Goal: Task Accomplishment & Management: Use online tool/utility

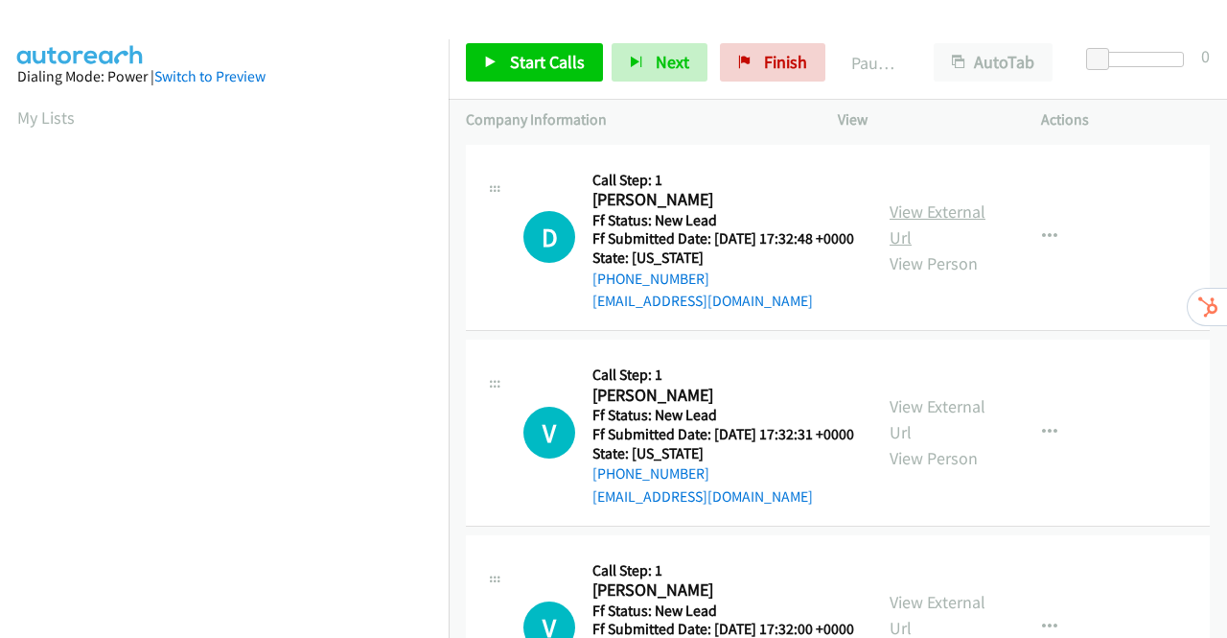
click at [928, 221] on link "View External Url" at bounding box center [938, 224] width 96 height 48
click at [930, 432] on link "View External Url" at bounding box center [938, 419] width 96 height 48
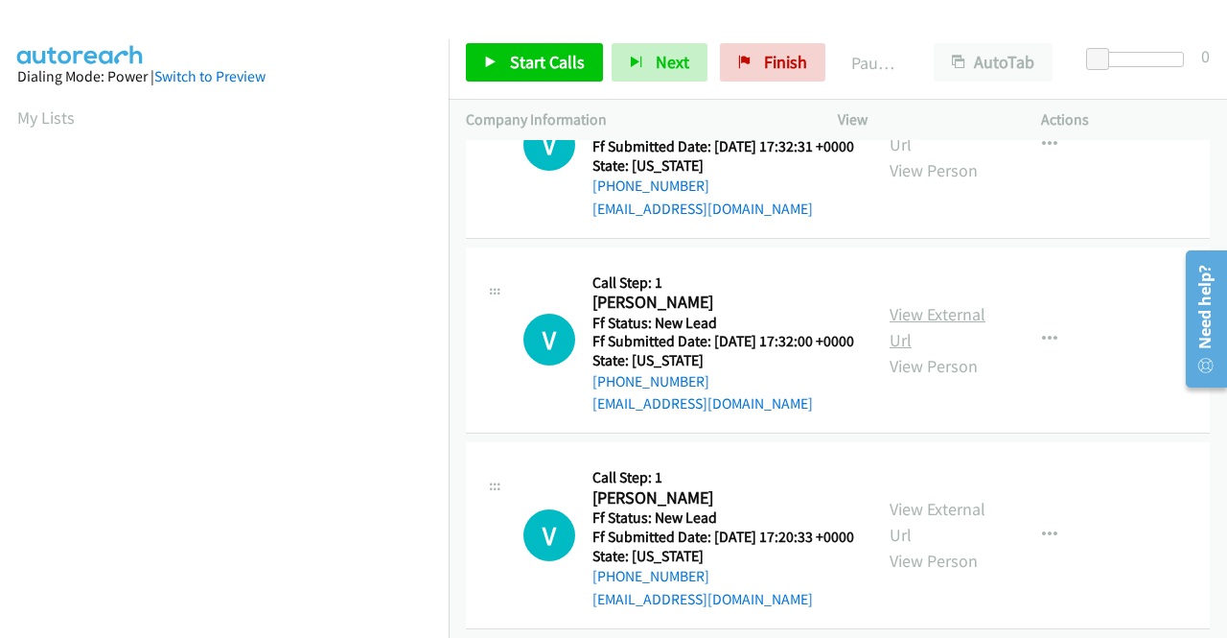
click at [934, 351] on link "View External Url" at bounding box center [938, 327] width 96 height 48
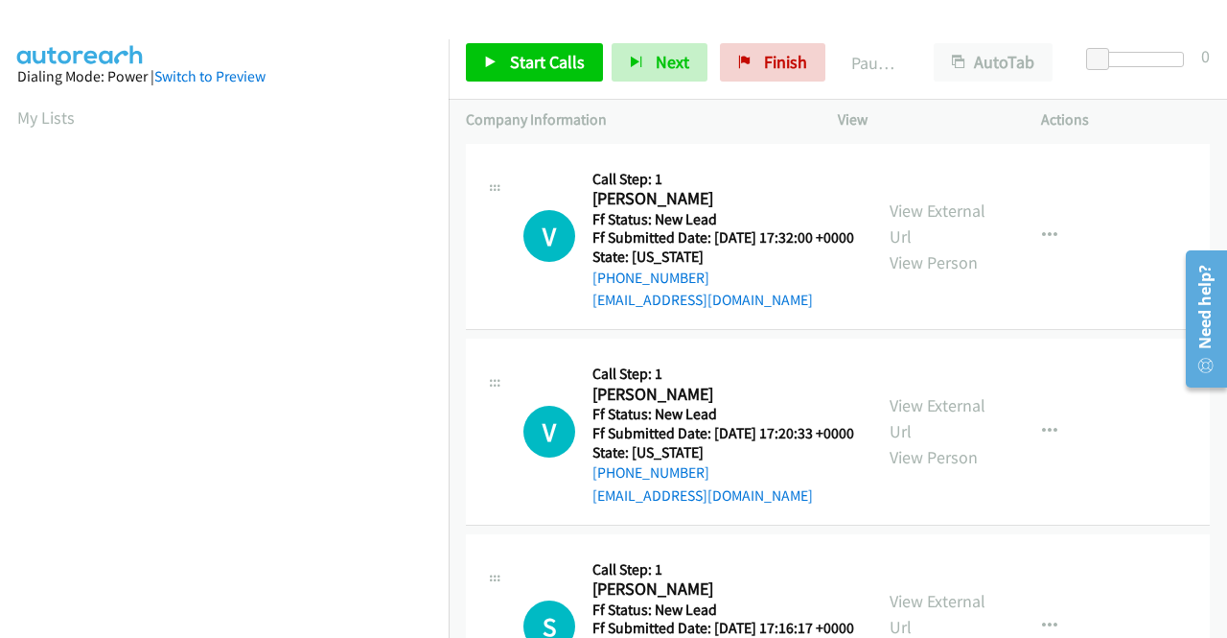
scroll to position [479, 0]
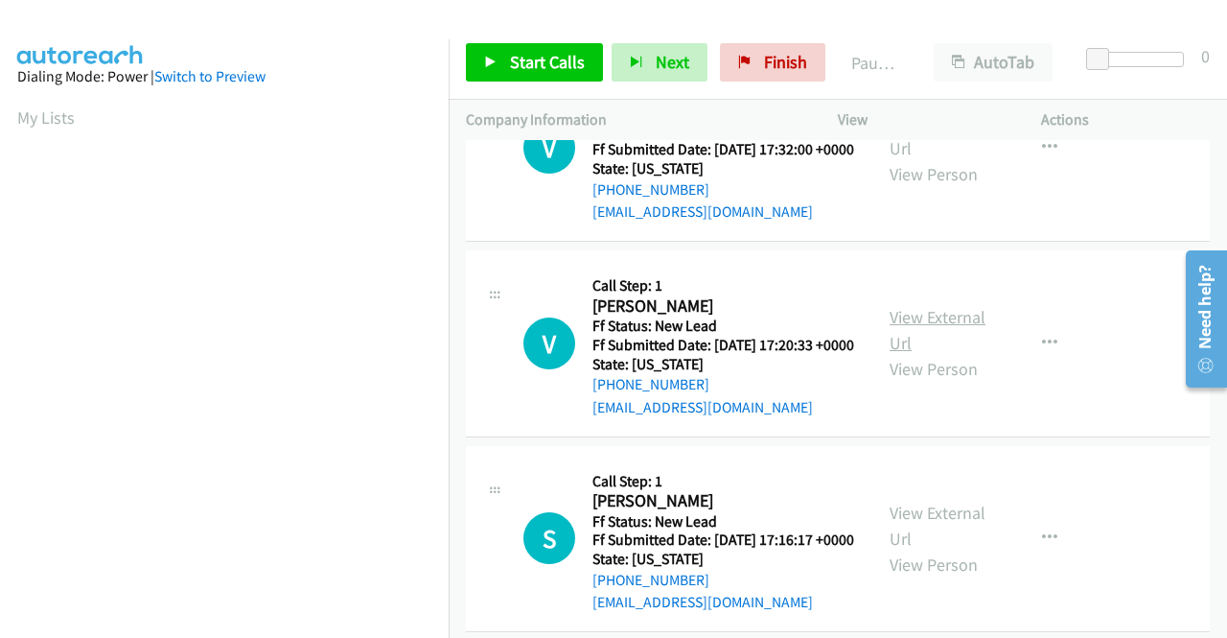
click at [953, 354] on link "View External Url" at bounding box center [938, 330] width 96 height 48
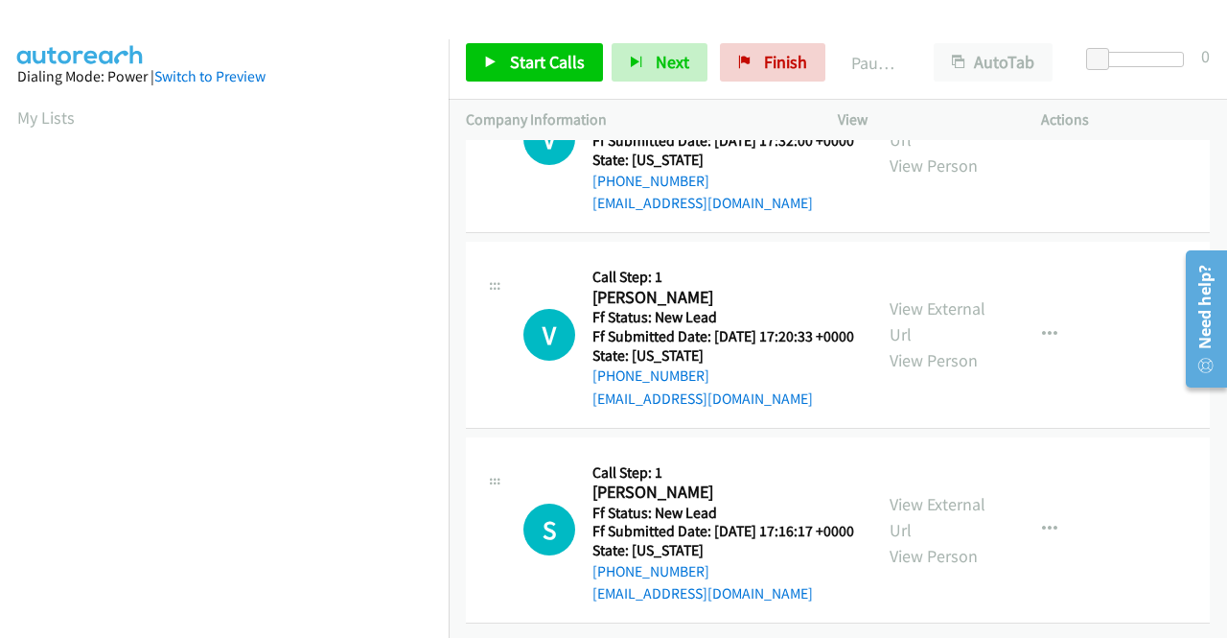
scroll to position [594, 0]
click at [949, 493] on link "View External Url" at bounding box center [938, 517] width 96 height 48
click at [525, 60] on span "Start Calls" at bounding box center [547, 62] width 75 height 22
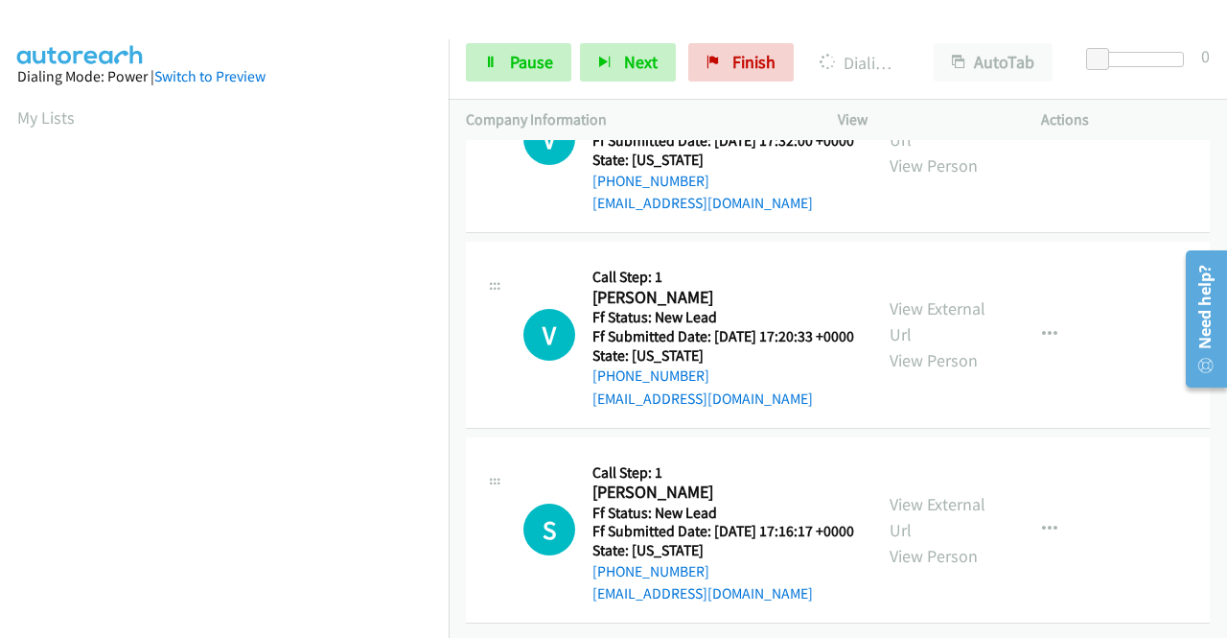
scroll to position [437, 0]
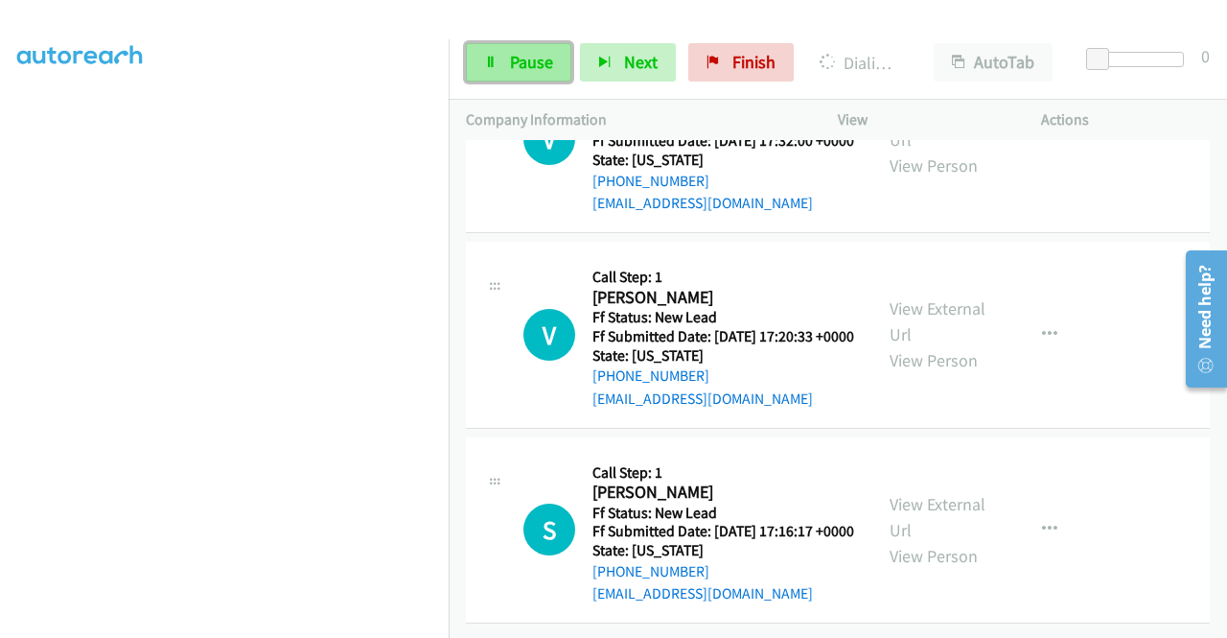
click at [533, 64] on span "Pause" at bounding box center [531, 62] width 43 height 22
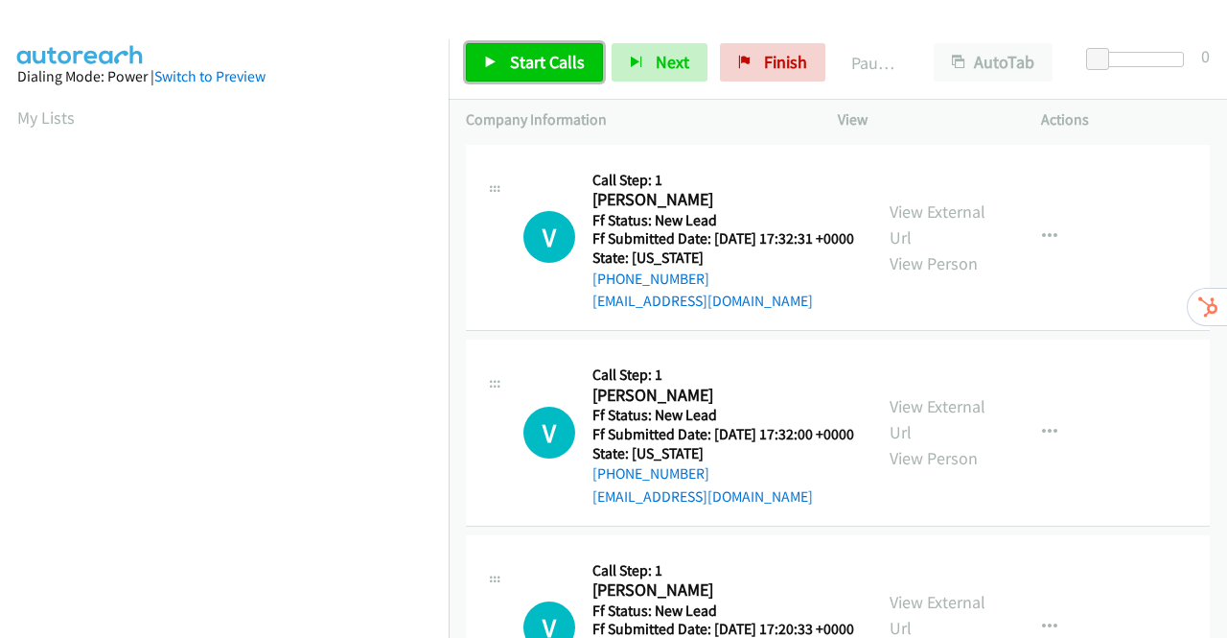
click at [497, 54] on link "Start Calls" at bounding box center [534, 62] width 137 height 38
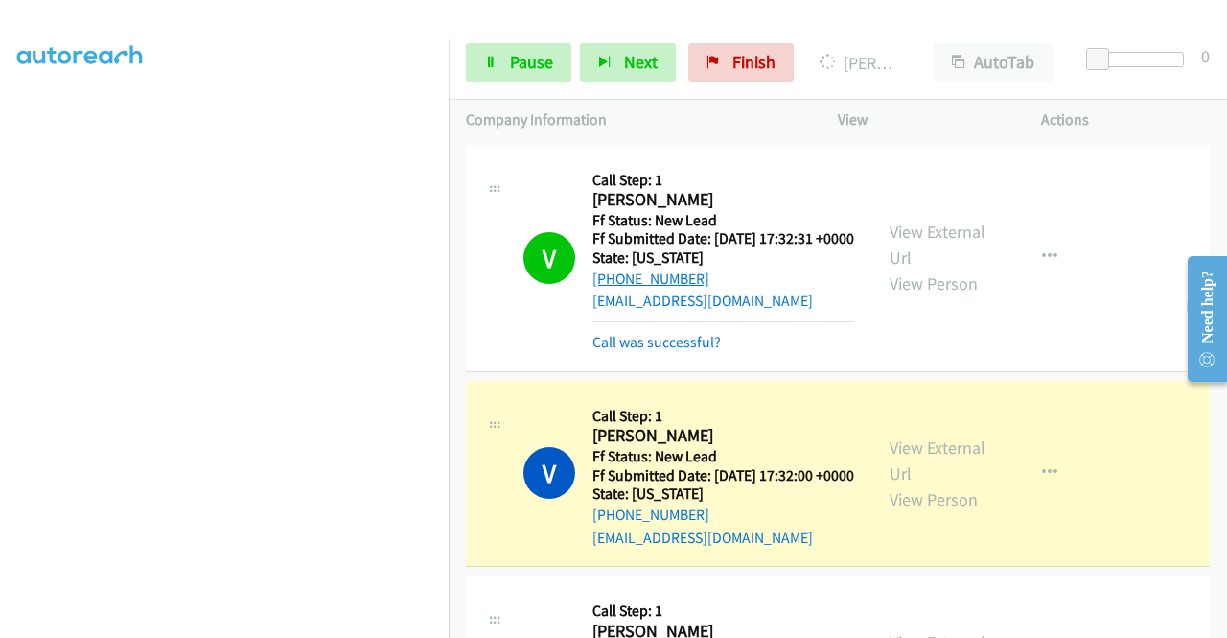
scroll to position [192, 0]
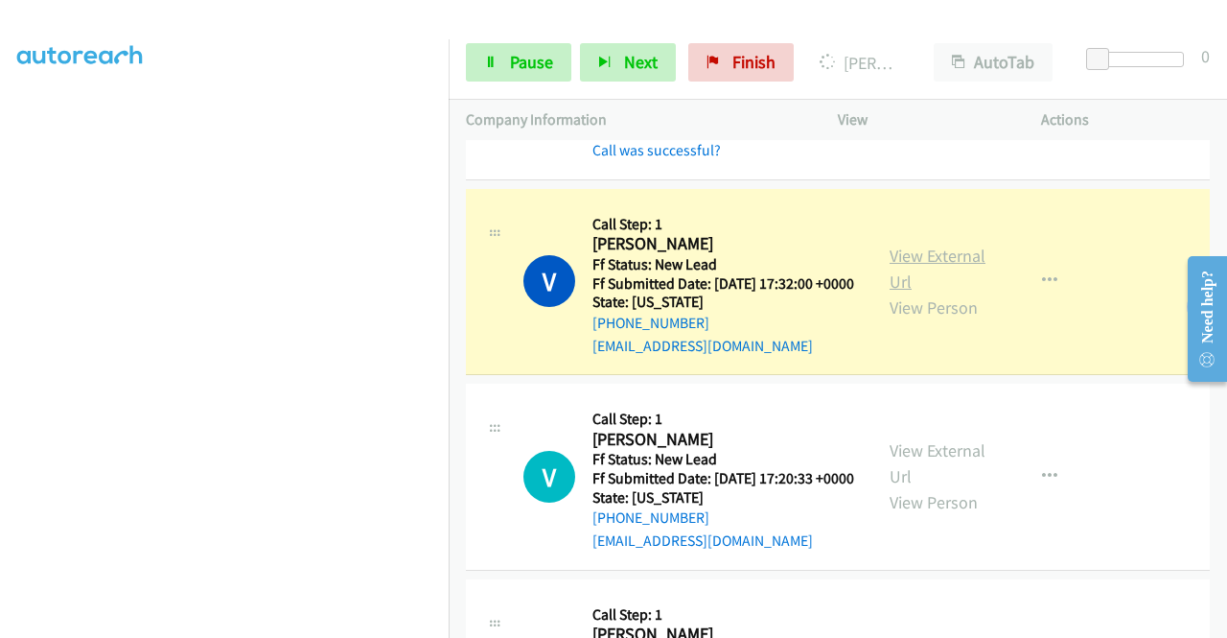
click at [918, 280] on link "View External Url" at bounding box center [938, 268] width 96 height 48
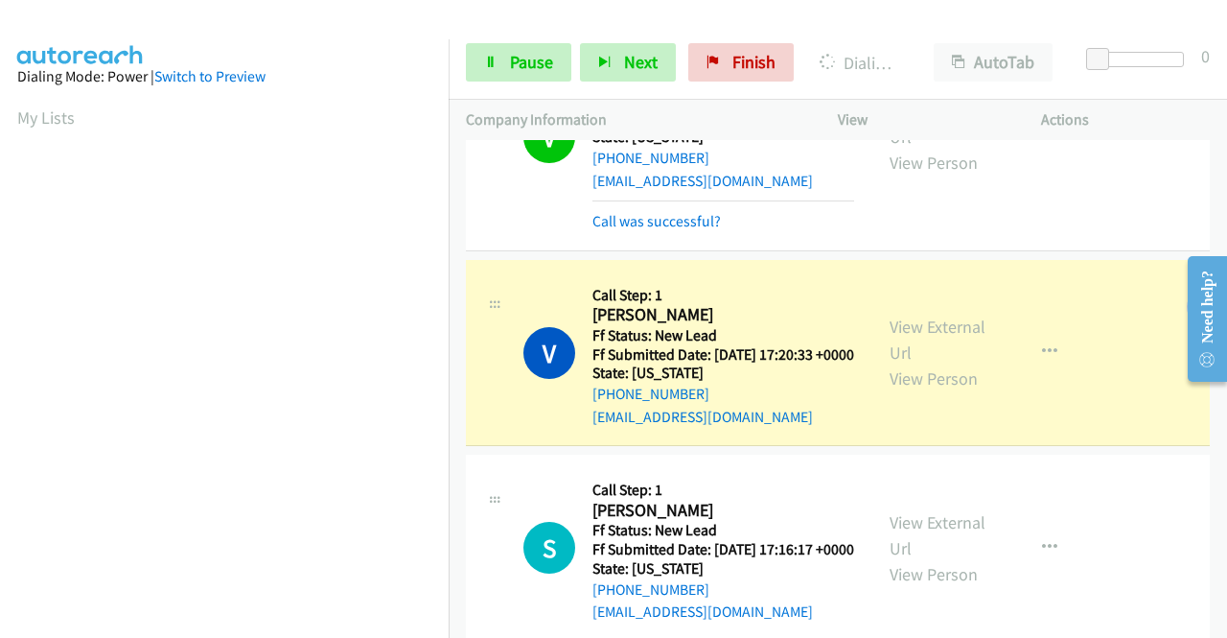
scroll to position [288, 0]
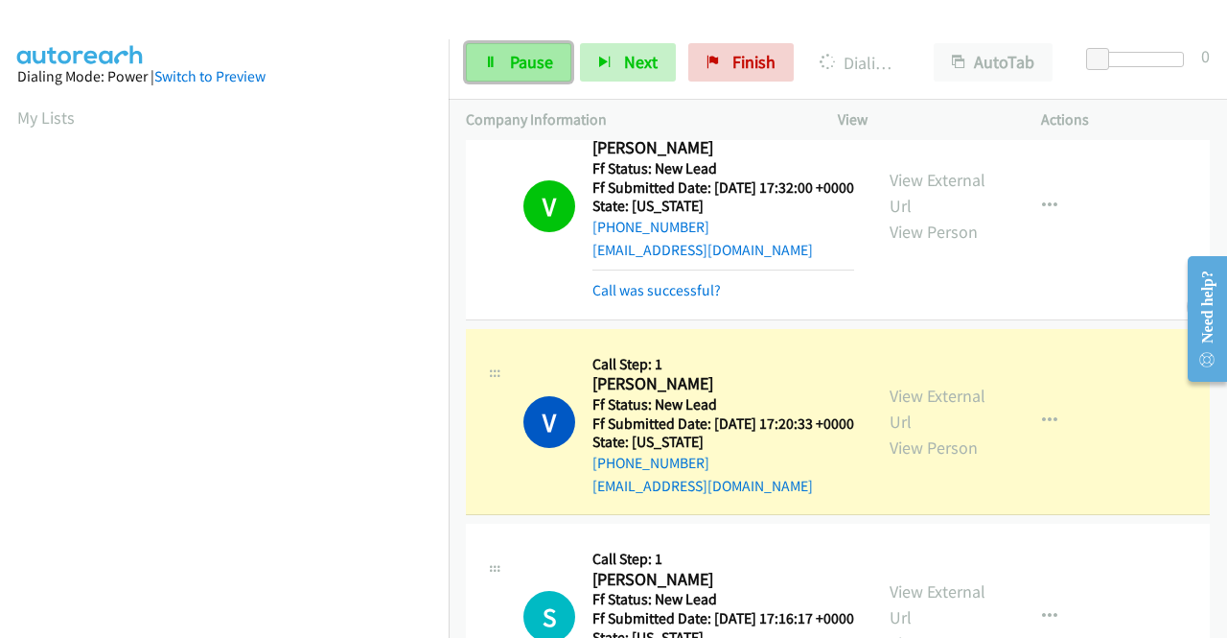
click at [524, 57] on span "Pause" at bounding box center [531, 62] width 43 height 22
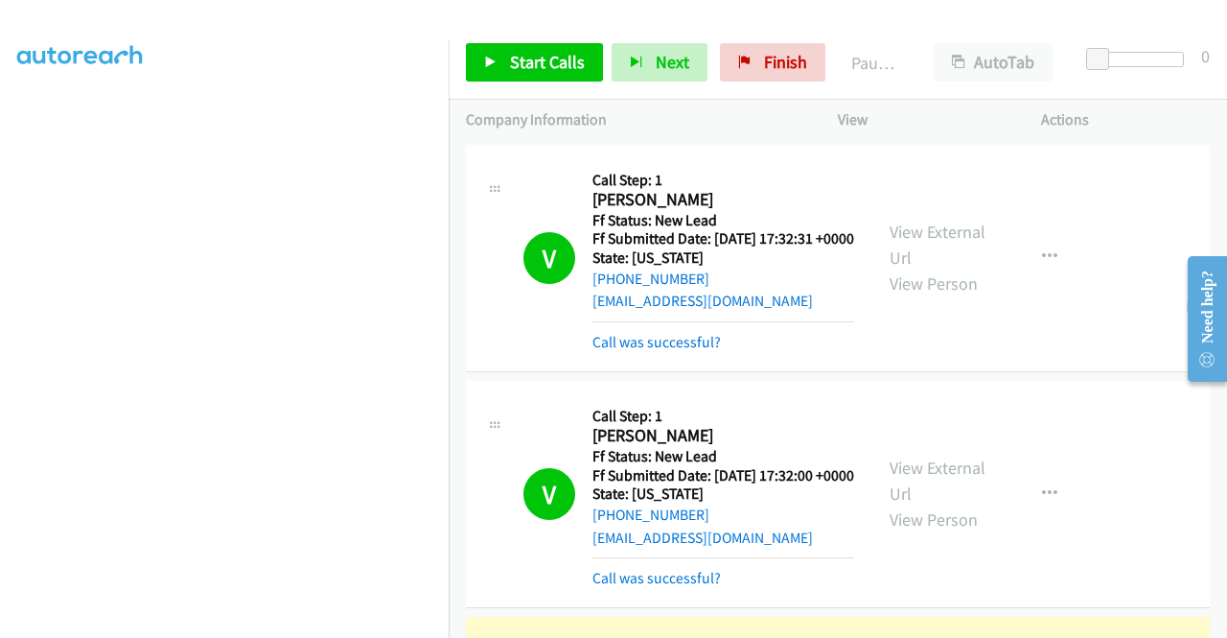
scroll to position [437, 0]
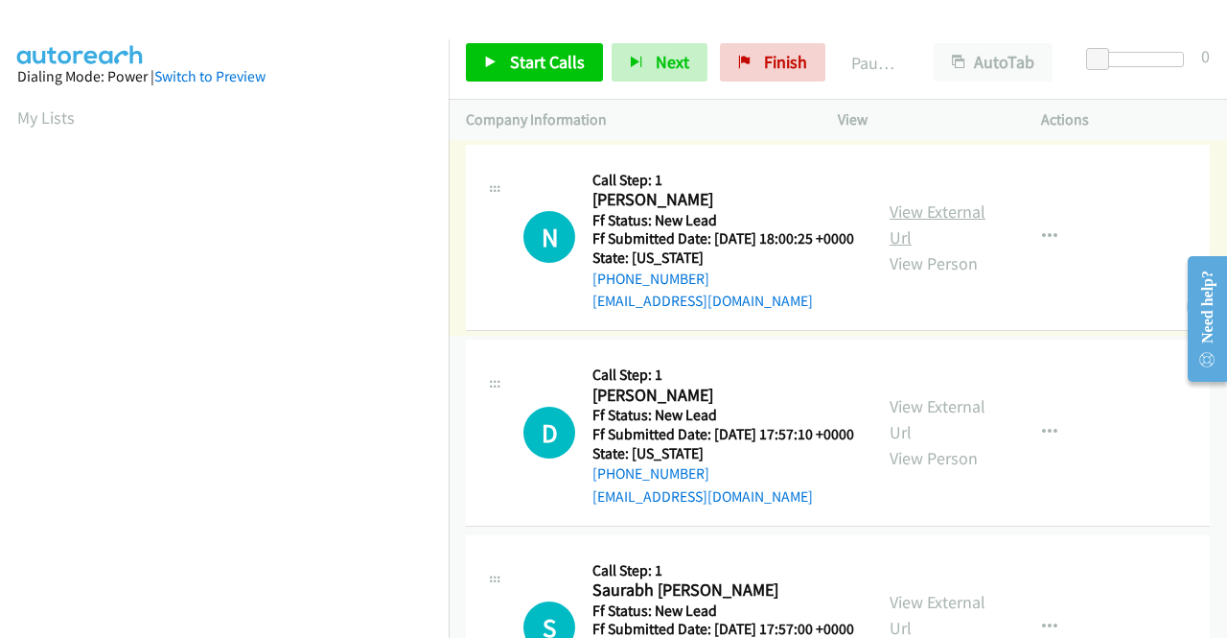
click at [943, 220] on link "View External Url" at bounding box center [938, 224] width 96 height 48
click at [923, 437] on link "View External Url" at bounding box center [938, 419] width 96 height 48
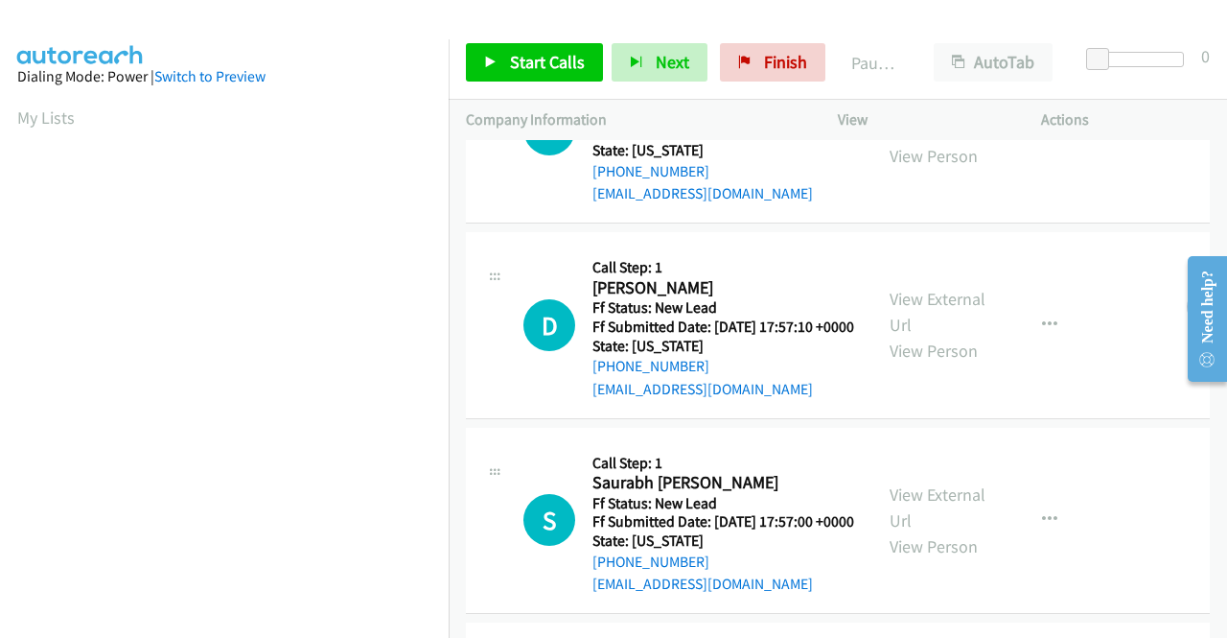
scroll to position [192, 0]
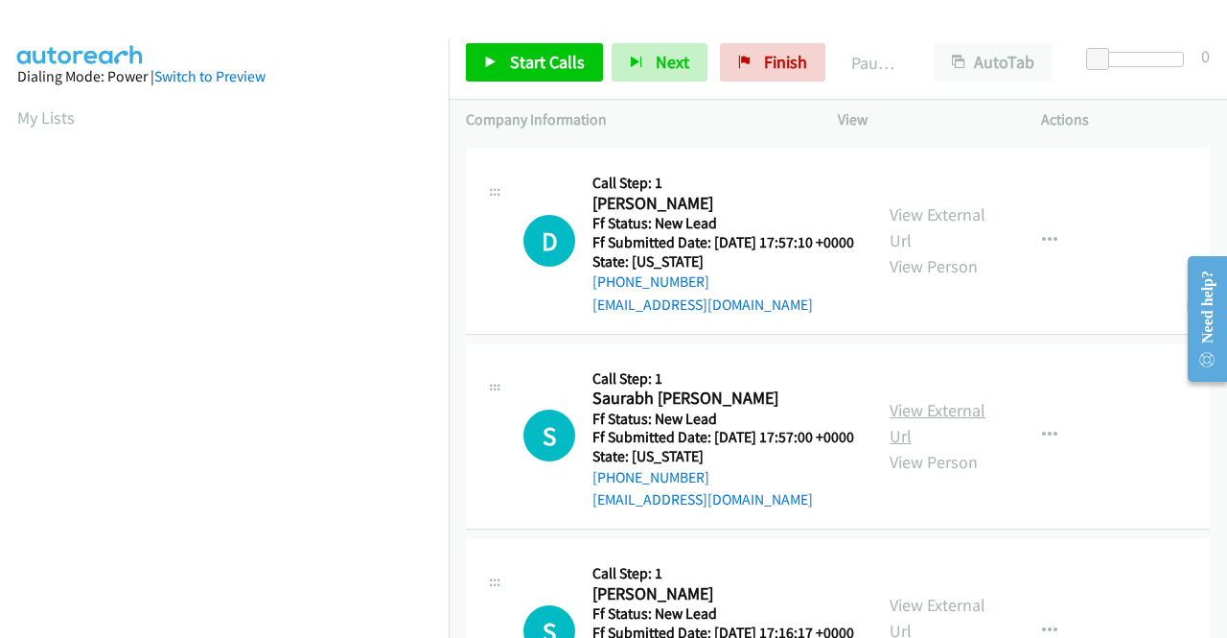
click at [927, 447] on link "View External Url" at bounding box center [938, 423] width 96 height 48
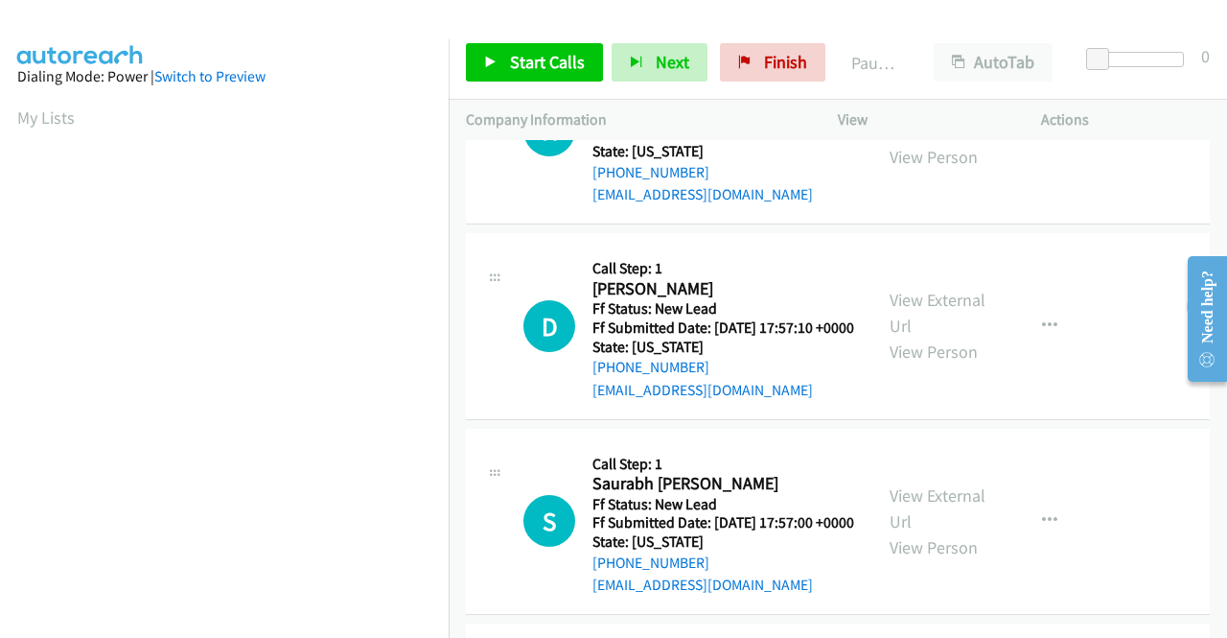
scroll to position [0, 0]
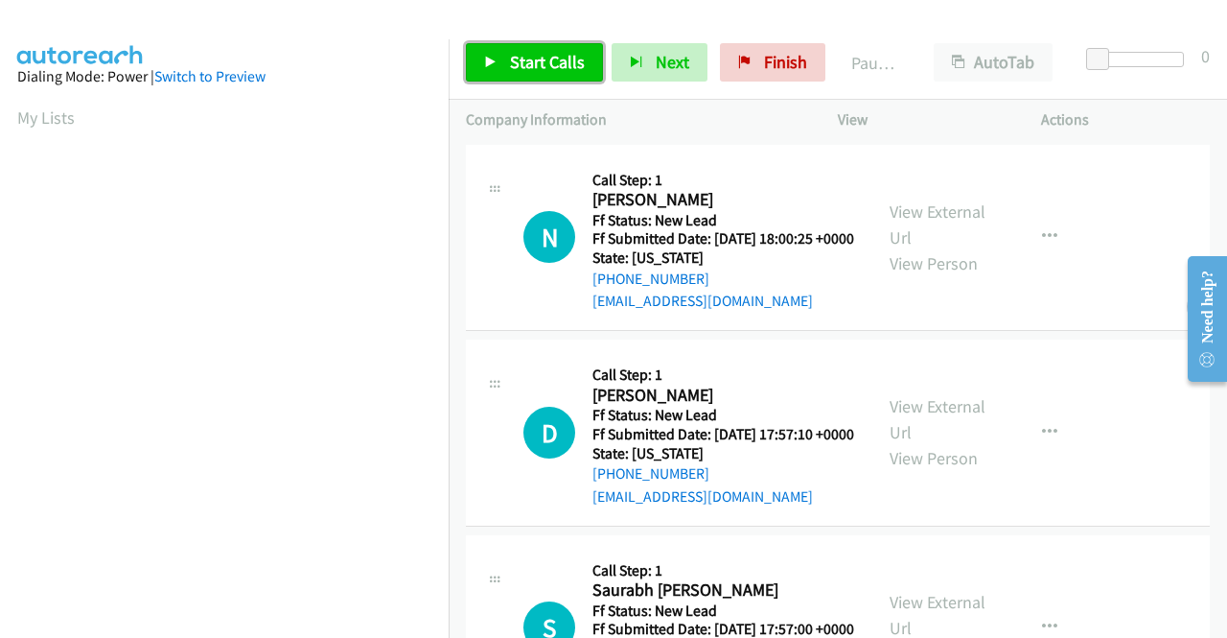
click at [538, 59] on span "Start Calls" at bounding box center [547, 62] width 75 height 22
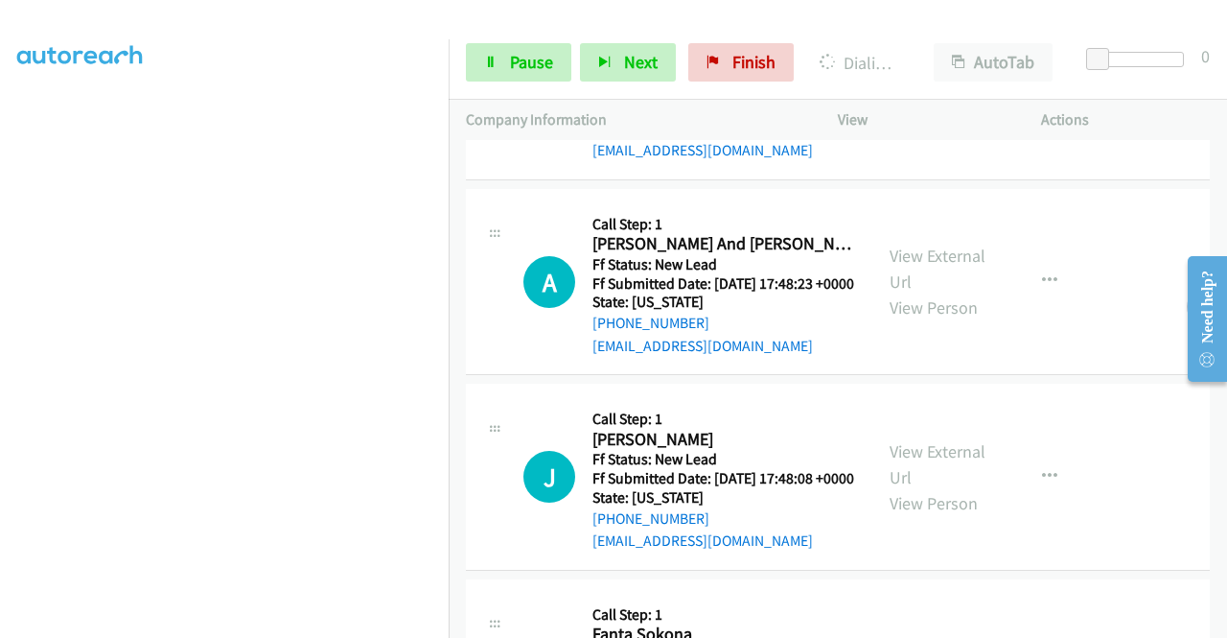
scroll to position [863, 0]
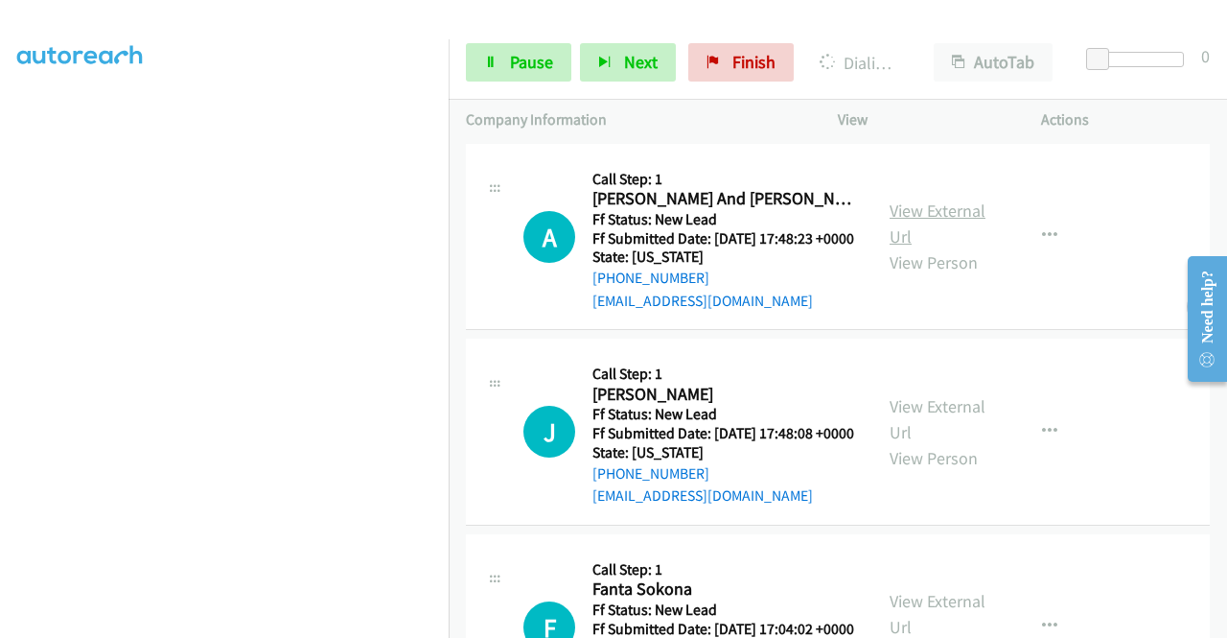
click at [913, 247] on link "View External Url" at bounding box center [938, 223] width 96 height 48
click at [924, 443] on link "View External Url" at bounding box center [938, 419] width 96 height 48
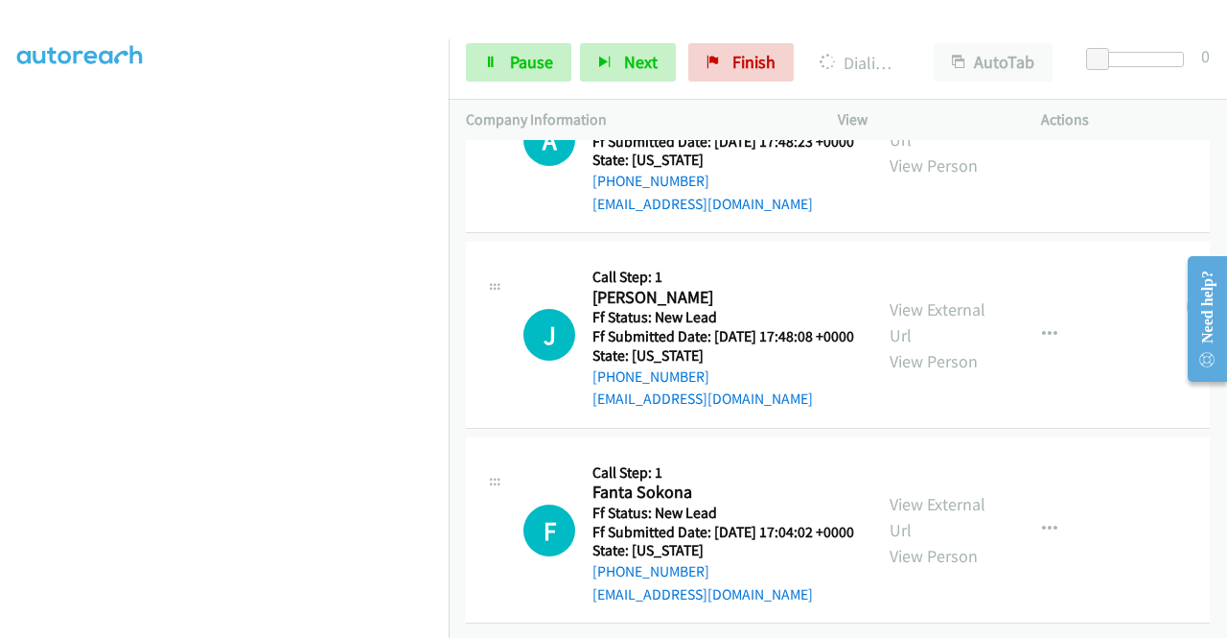
scroll to position [1102, 0]
click at [916, 493] on link "View External Url" at bounding box center [938, 517] width 96 height 48
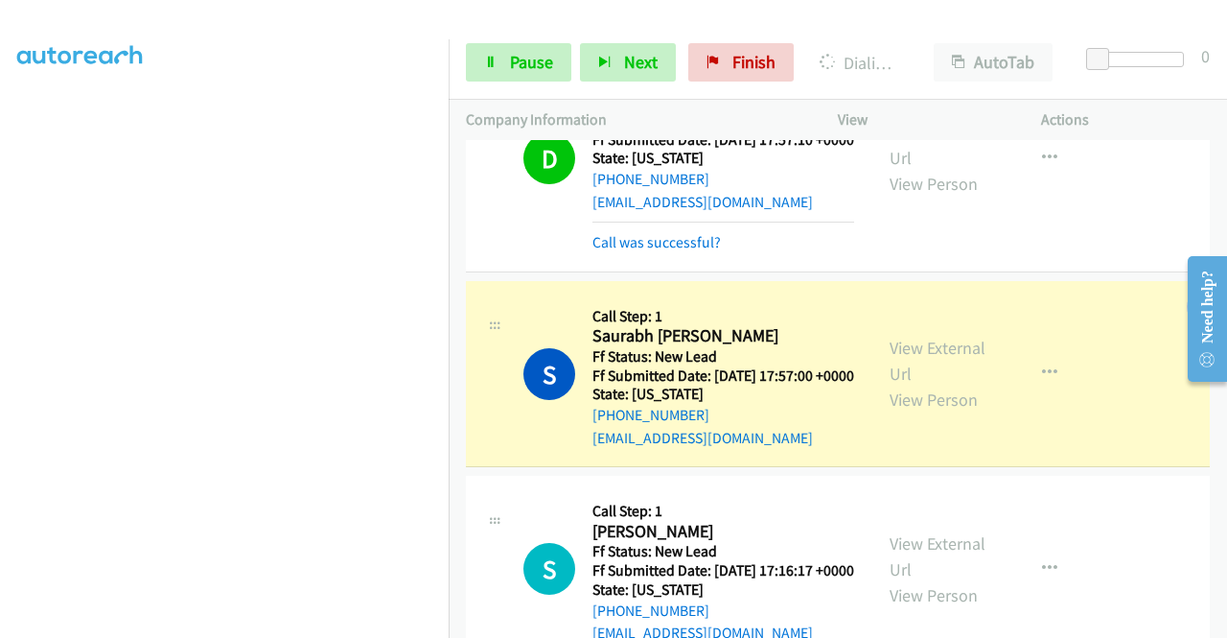
scroll to position [719, 0]
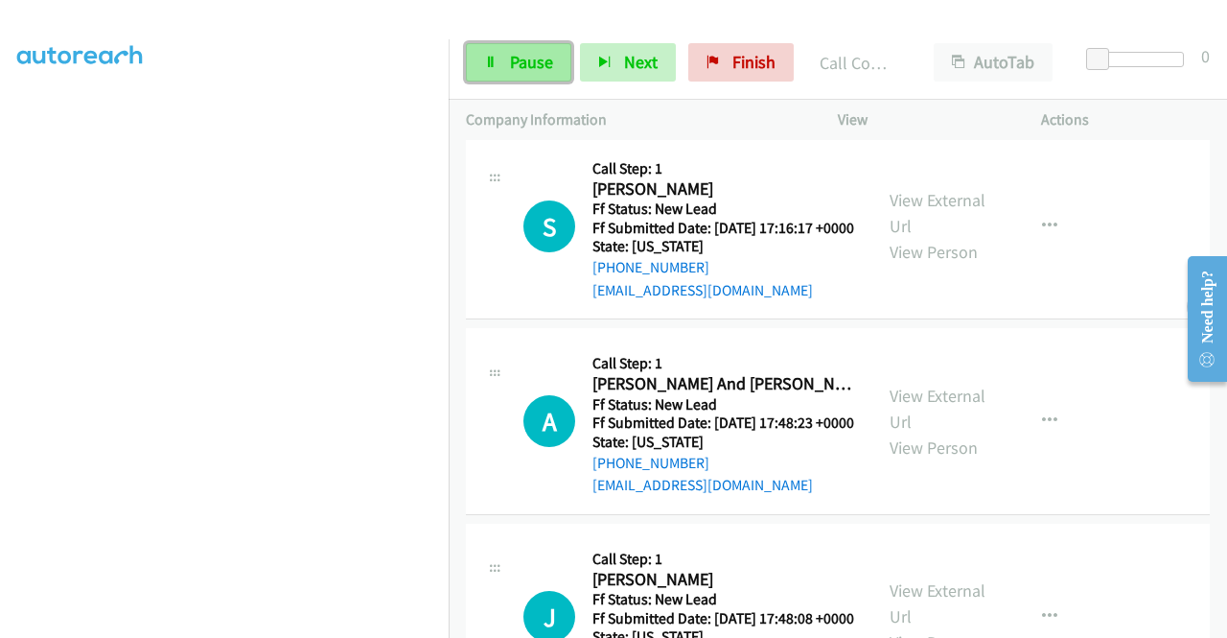
click at [504, 51] on link "Pause" at bounding box center [518, 62] width 105 height 38
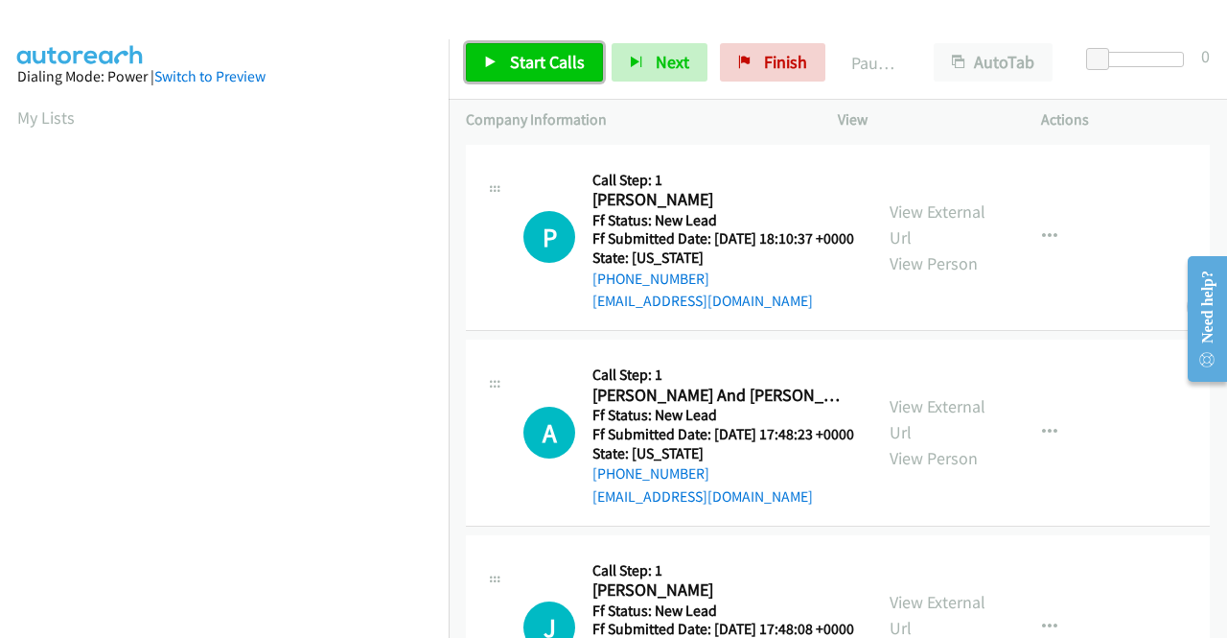
click at [529, 62] on span "Start Calls" at bounding box center [547, 62] width 75 height 22
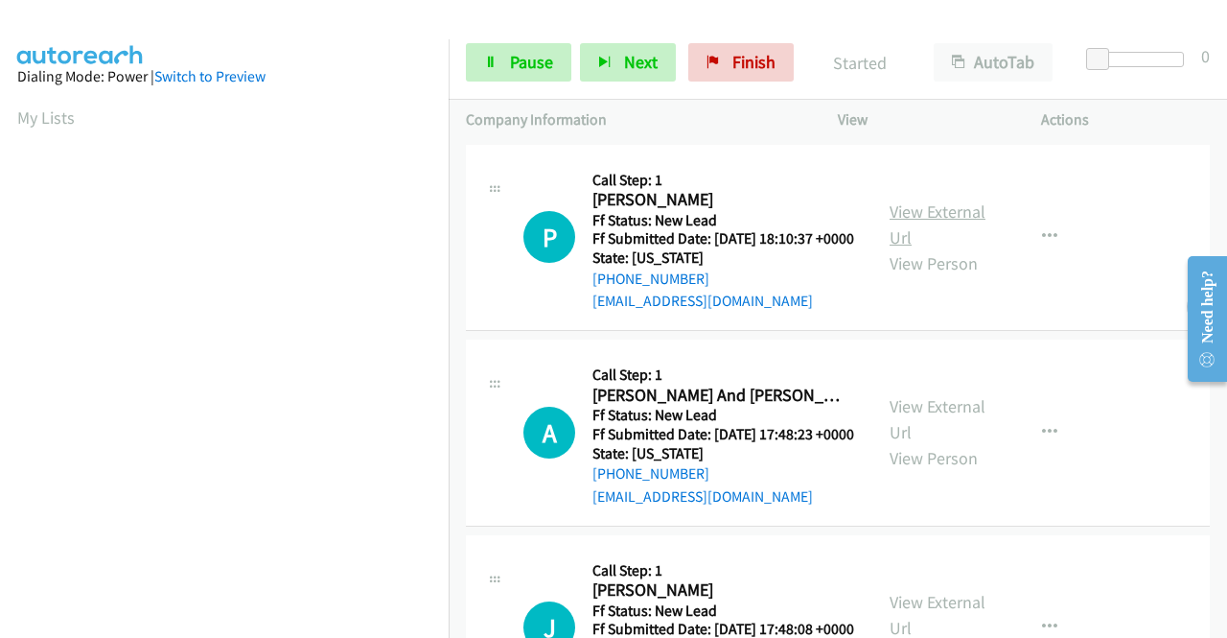
click at [942, 218] on link "View External Url" at bounding box center [938, 224] width 96 height 48
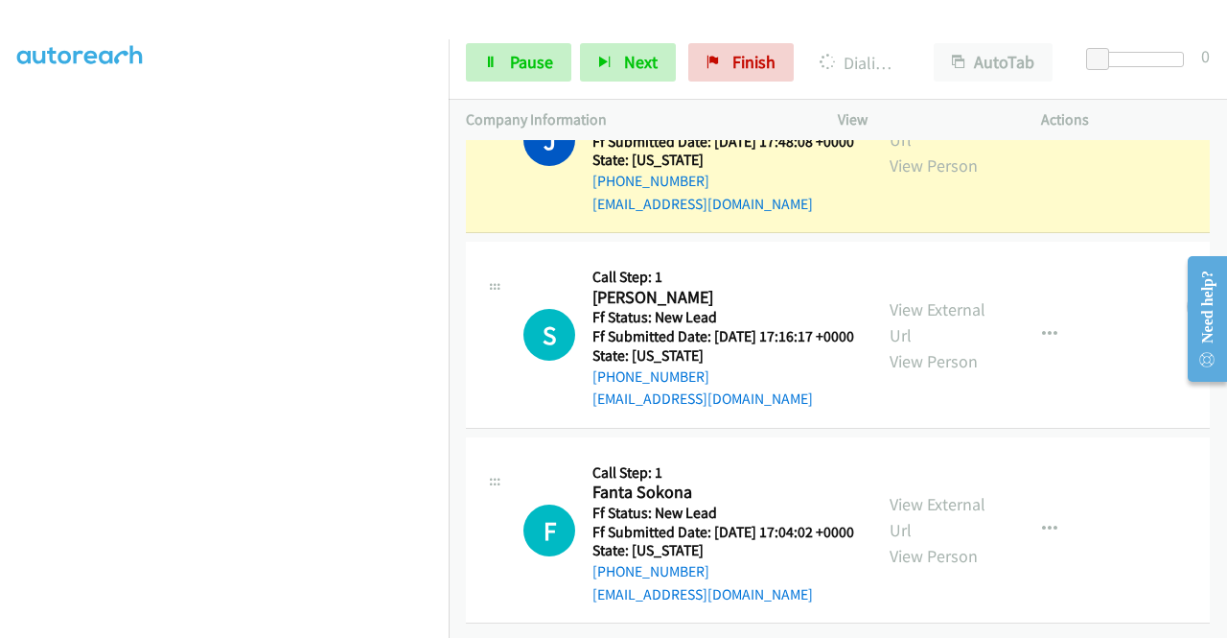
scroll to position [483, 0]
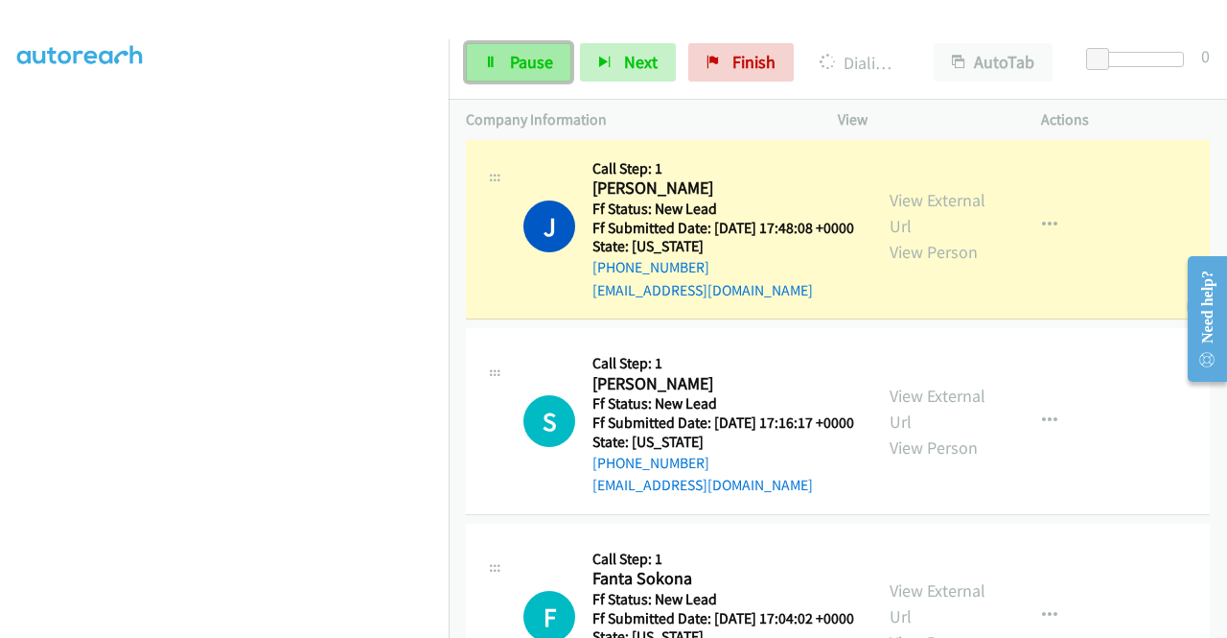
click at [528, 70] on span "Pause" at bounding box center [531, 62] width 43 height 22
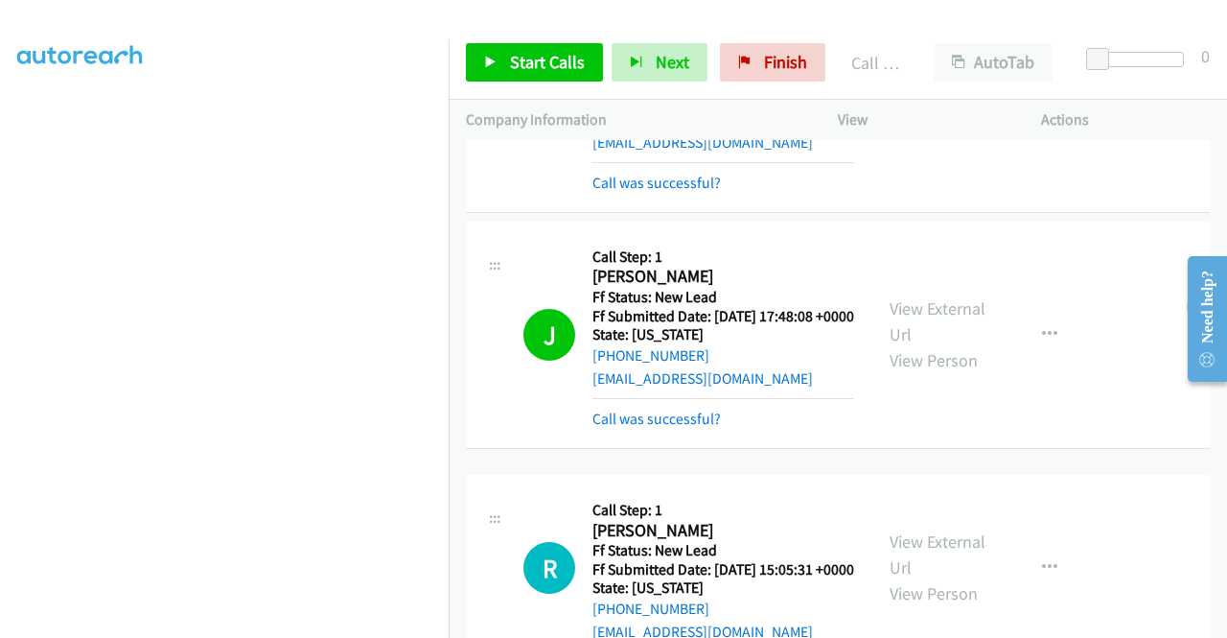
scroll to position [291, 0]
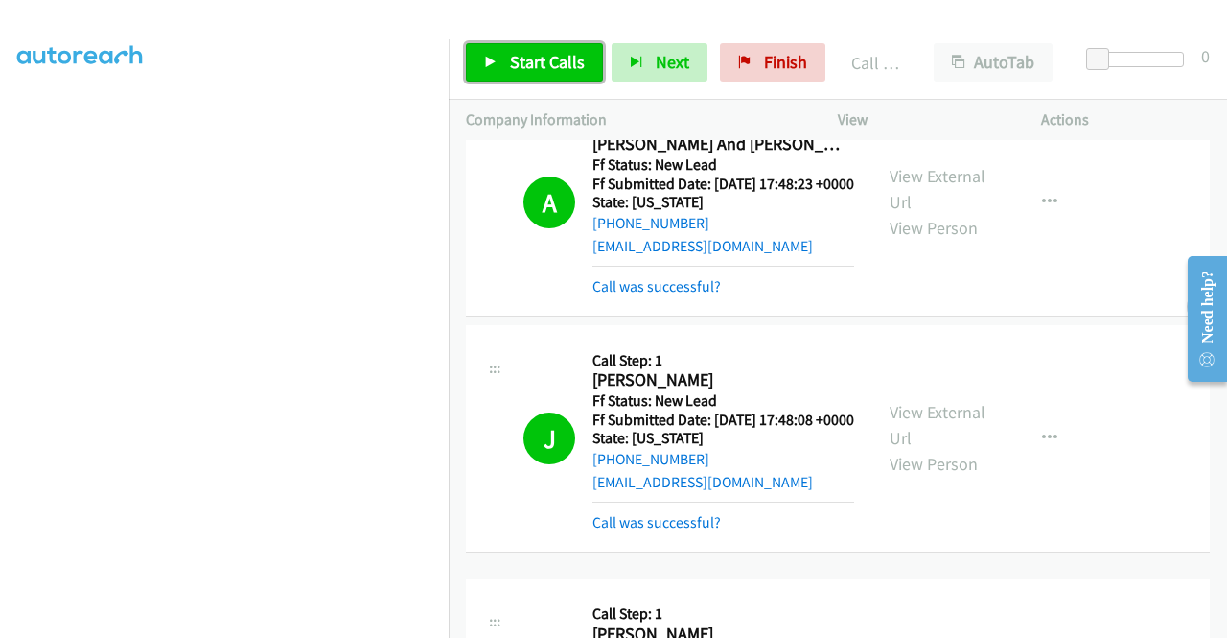
click at [510, 63] on span "Start Calls" at bounding box center [547, 62] width 75 height 22
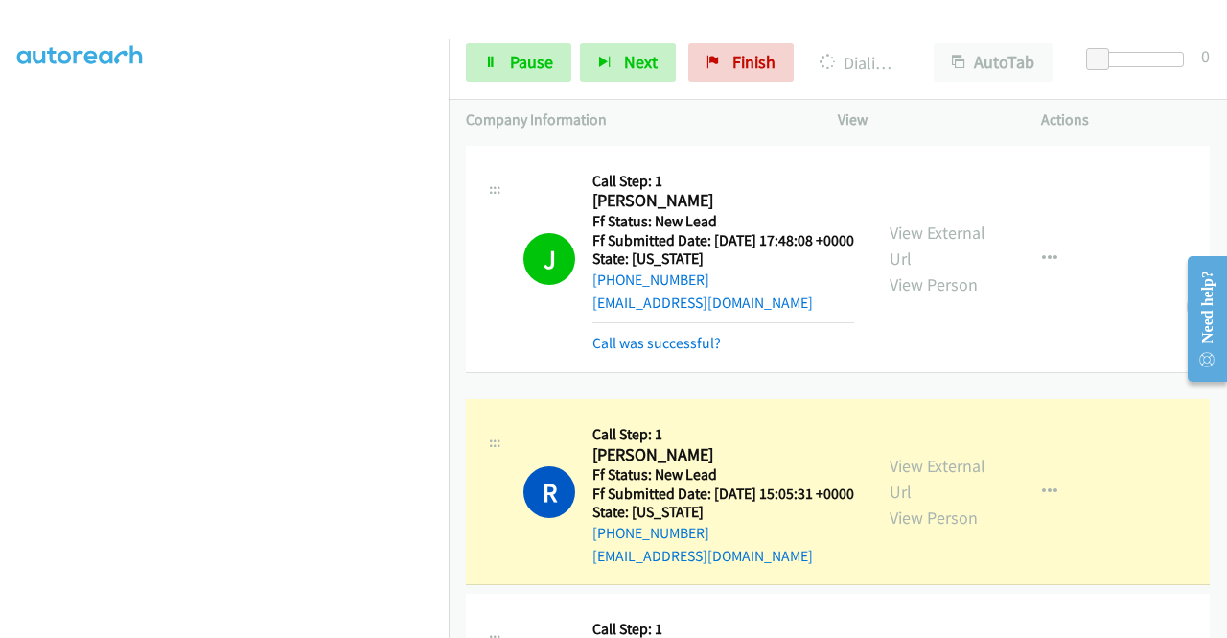
scroll to position [512, 0]
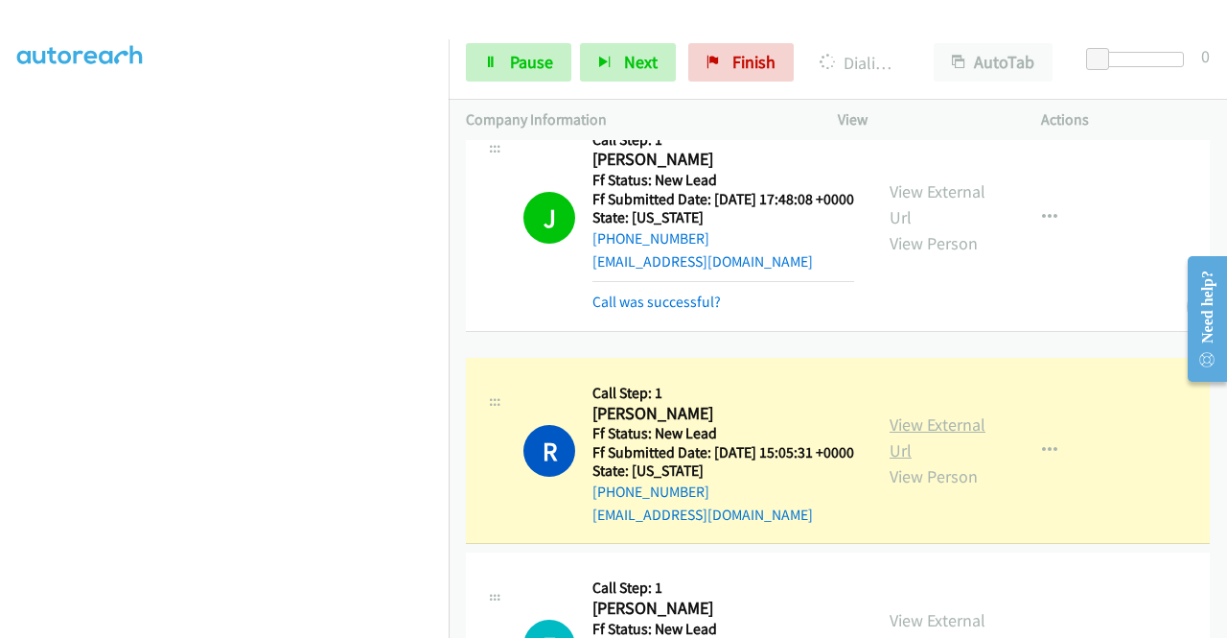
click at [943, 461] on link "View External Url" at bounding box center [938, 437] width 96 height 48
drag, startPoint x: 506, startPoint y: 58, endPoint x: 529, endPoint y: 78, distance: 29.9
click at [506, 58] on link "Pause" at bounding box center [518, 62] width 105 height 38
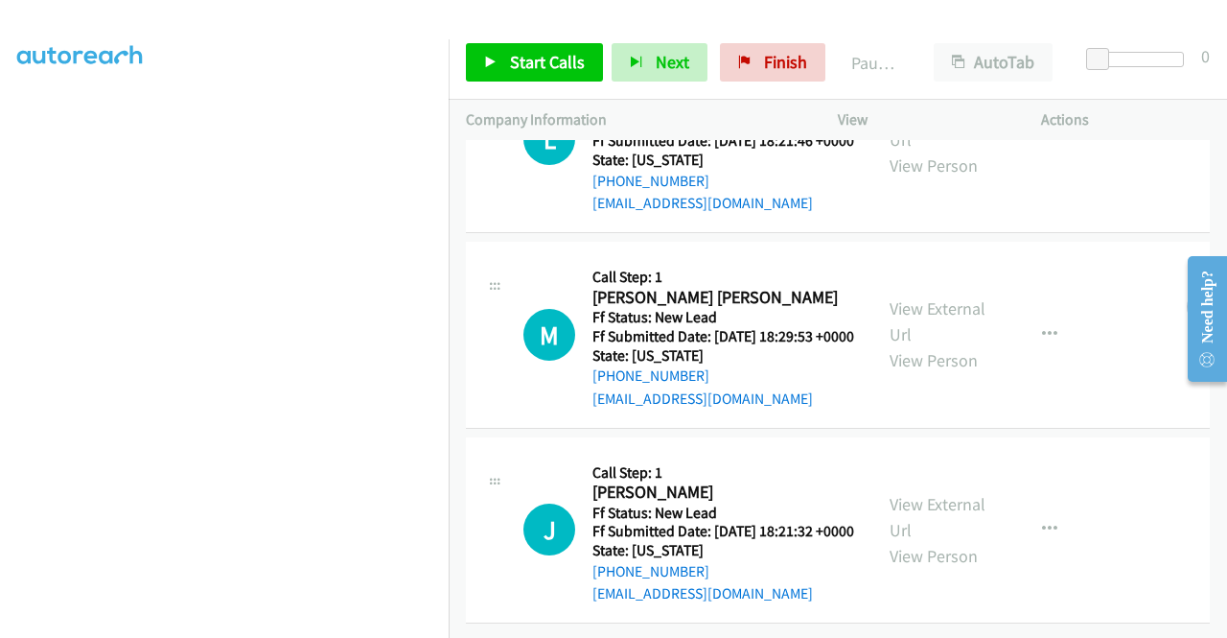
scroll to position [437, 0]
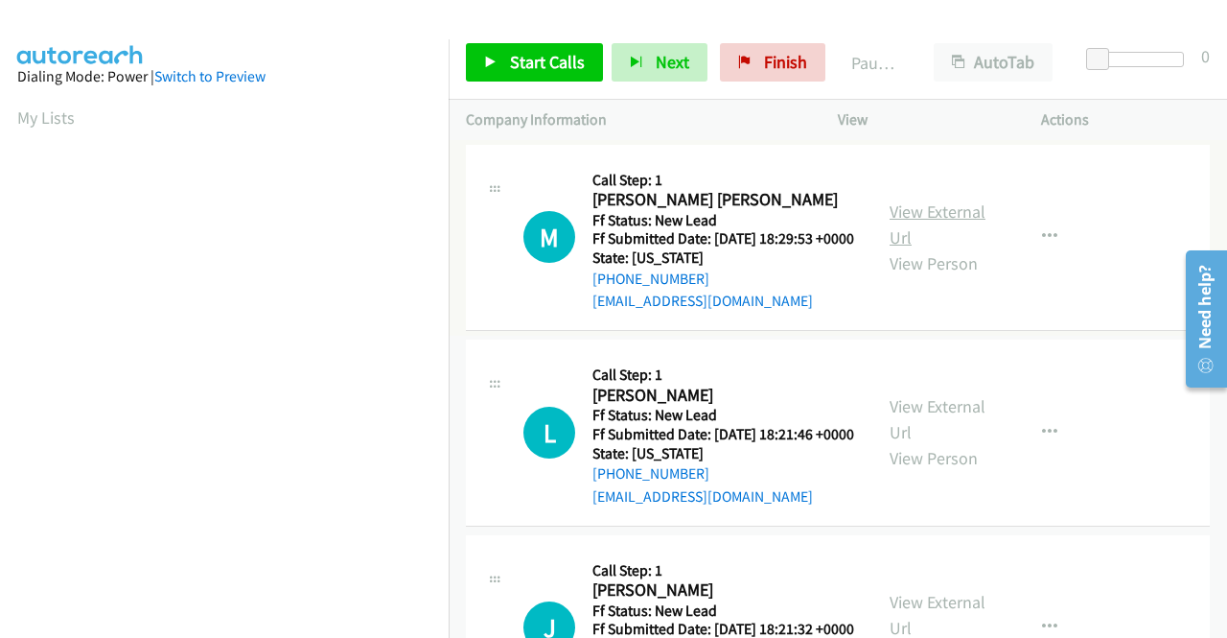
click at [920, 211] on link "View External Url" at bounding box center [938, 224] width 96 height 48
click at [939, 433] on link "View External Url" at bounding box center [938, 419] width 96 height 48
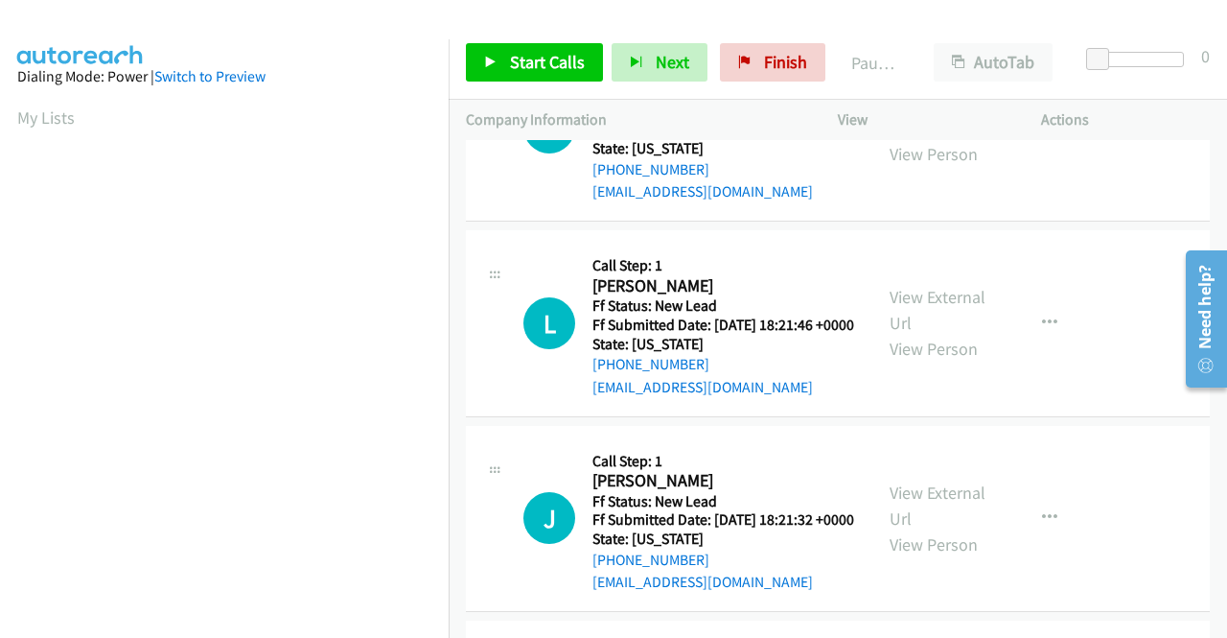
scroll to position [192, 0]
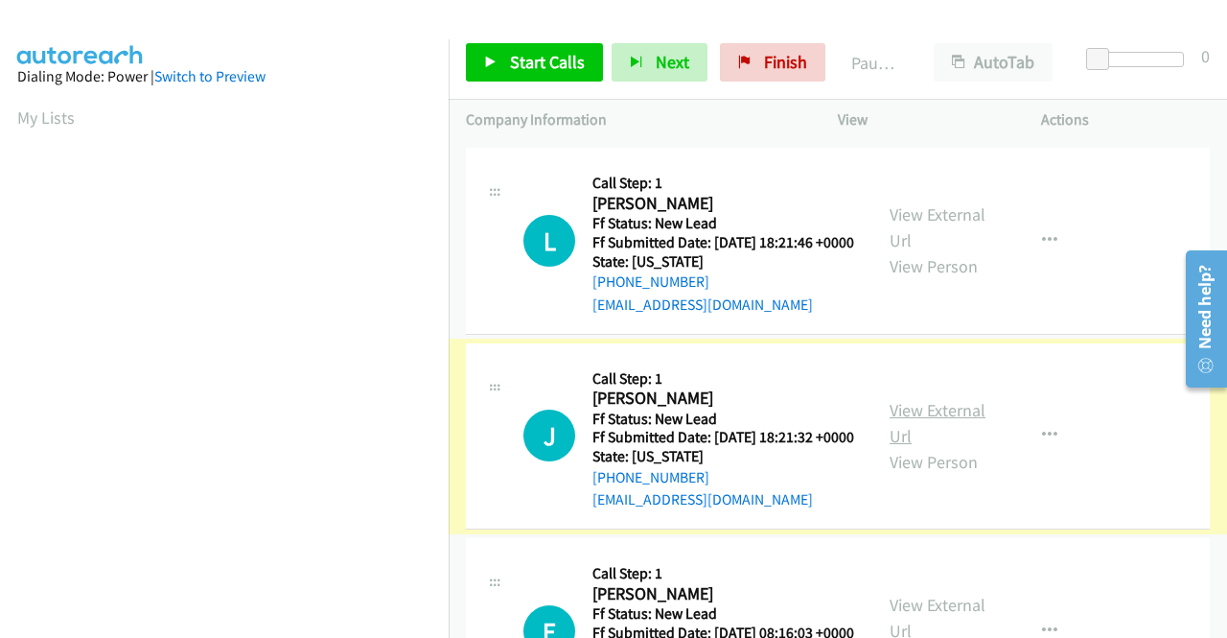
click at [946, 447] on link "View External Url" at bounding box center [938, 423] width 96 height 48
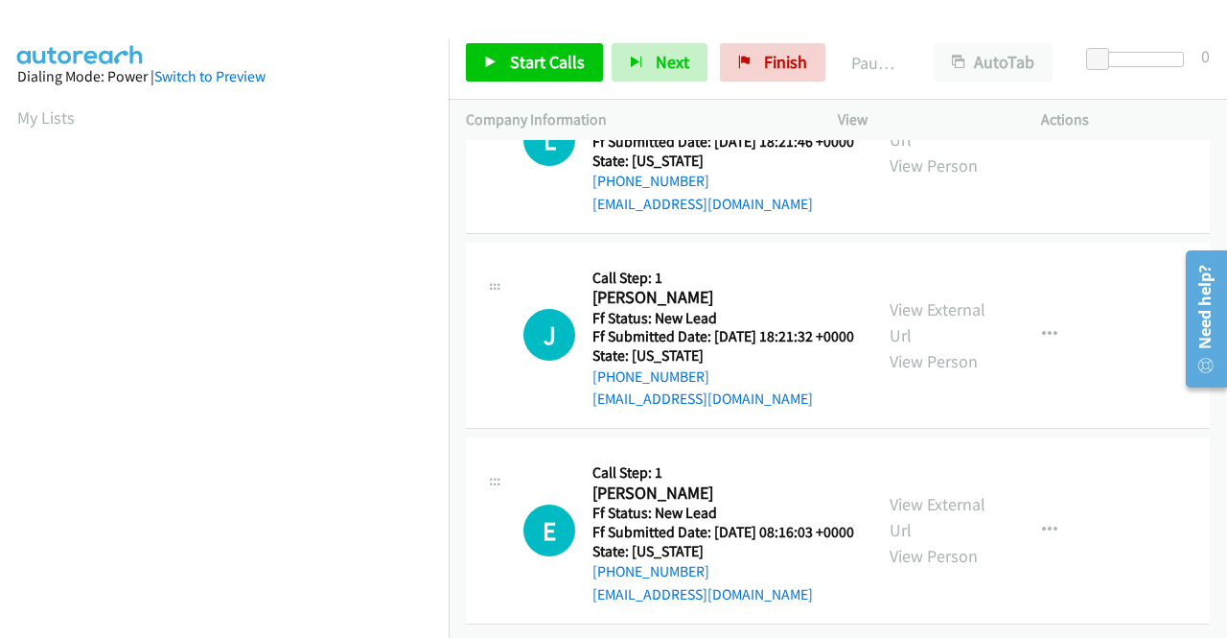
scroll to position [381, 0]
click at [943, 493] on link "View External Url" at bounding box center [938, 517] width 96 height 48
click at [515, 64] on span "Start Calls" at bounding box center [547, 62] width 75 height 22
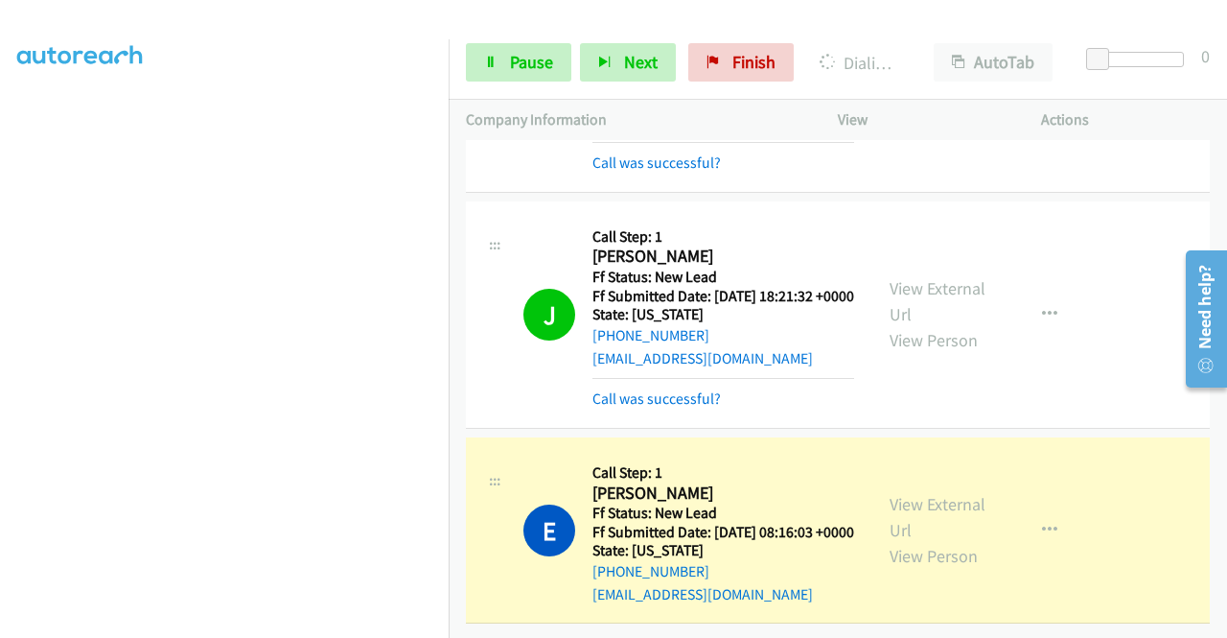
scroll to position [0, 0]
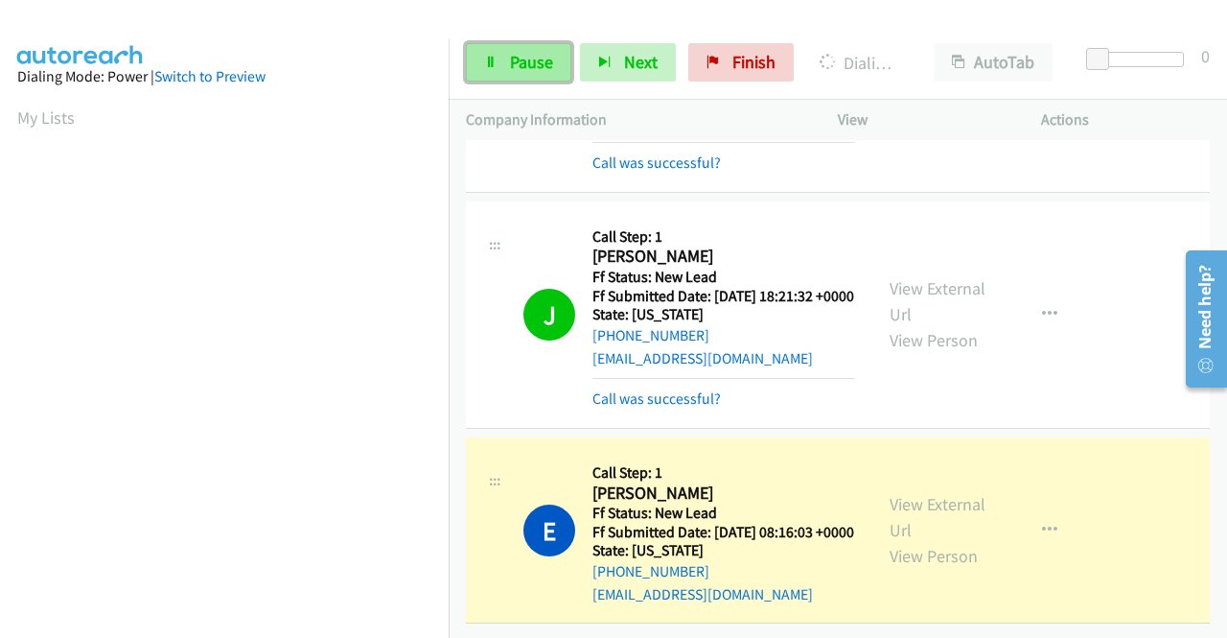
click at [527, 61] on span "Pause" at bounding box center [531, 62] width 43 height 22
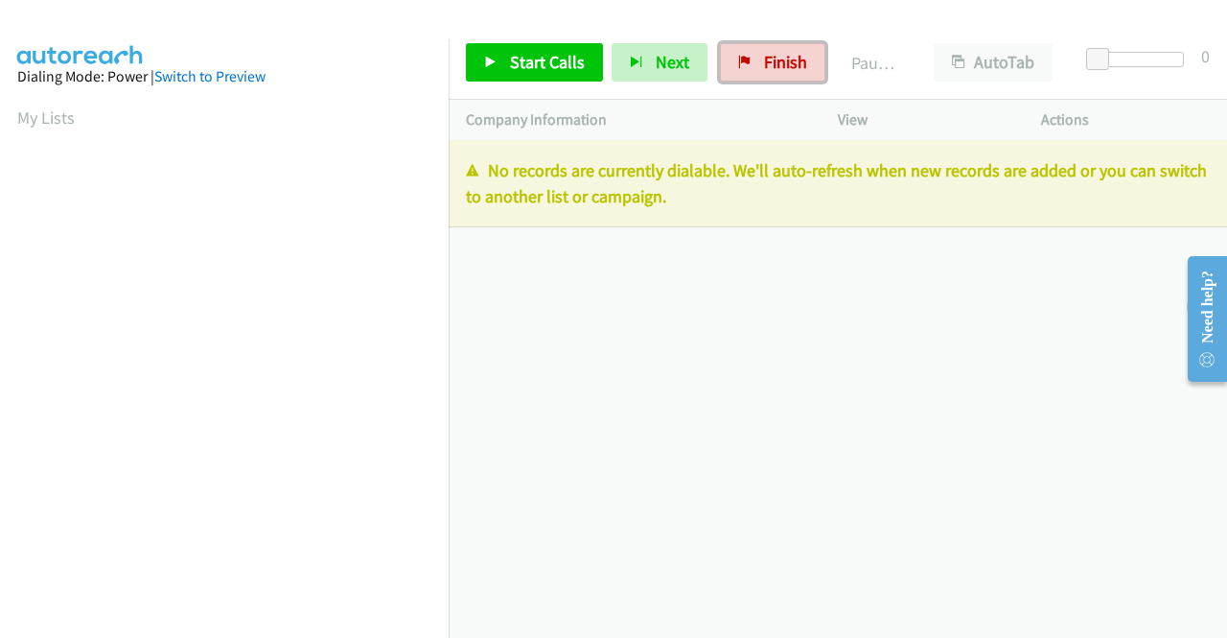
click at [769, 57] on span "Finish" at bounding box center [785, 62] width 43 height 22
